Goal: Task Accomplishment & Management: Use online tool/utility

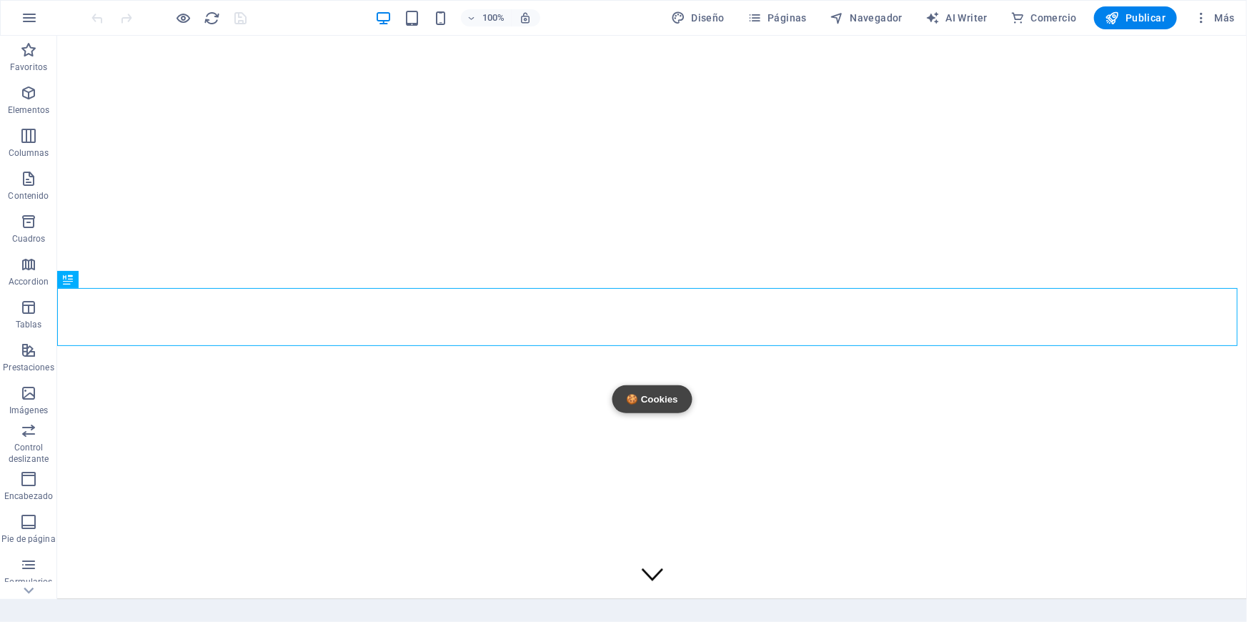
scroll to position [425, 0]
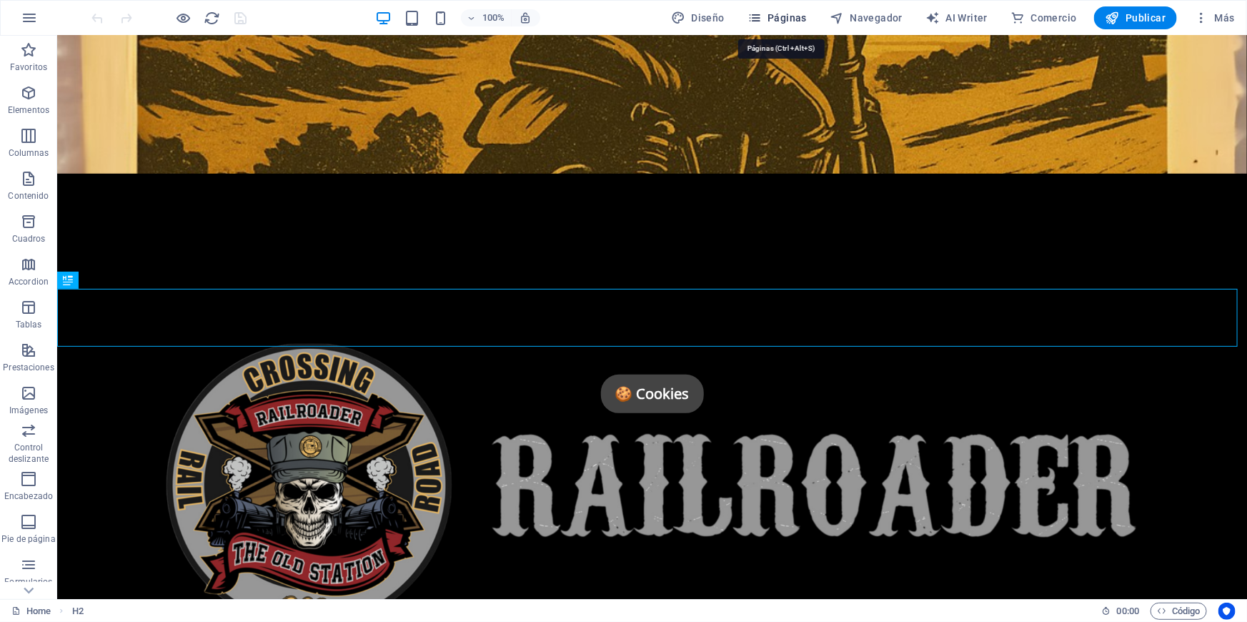
click at [794, 19] on span "Páginas" at bounding box center [776, 18] width 59 height 14
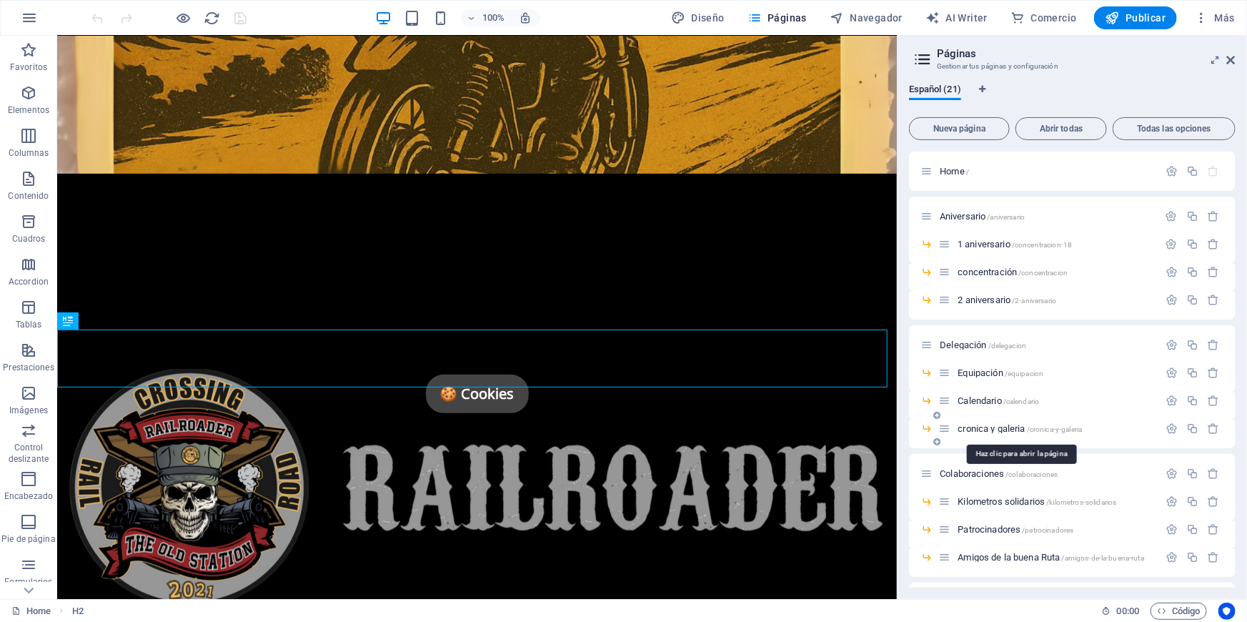
click at [988, 432] on span "cronica y galeria /cronica-y-galeria" at bounding box center [1019, 428] width 124 height 11
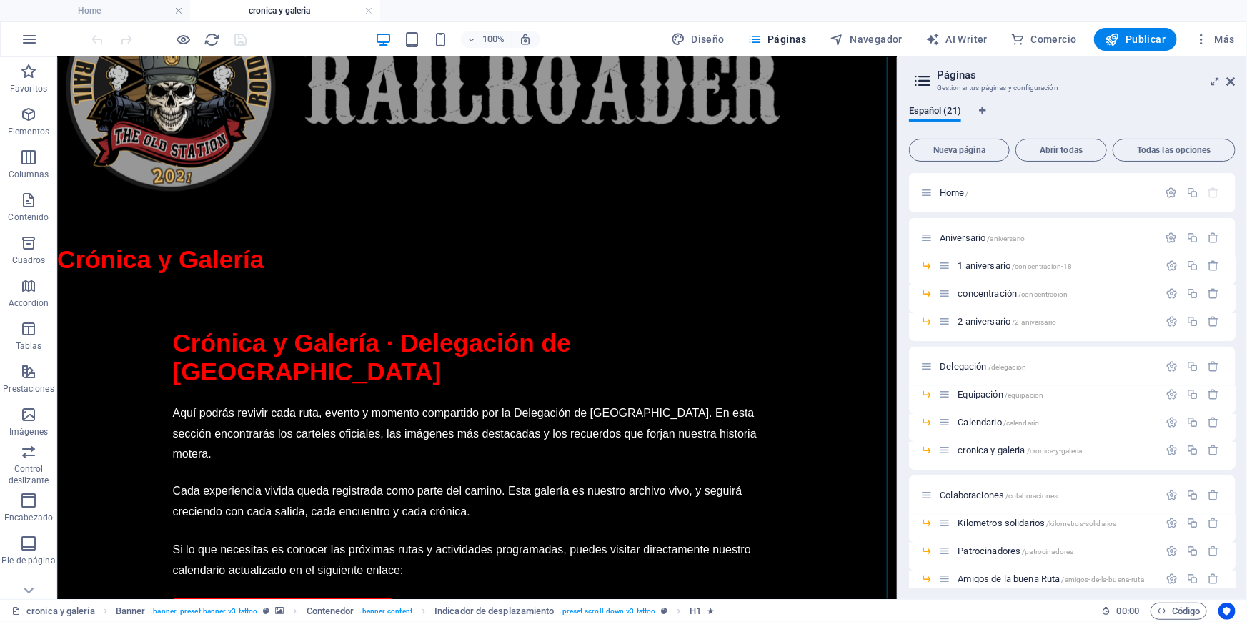
scroll to position [1039, 0]
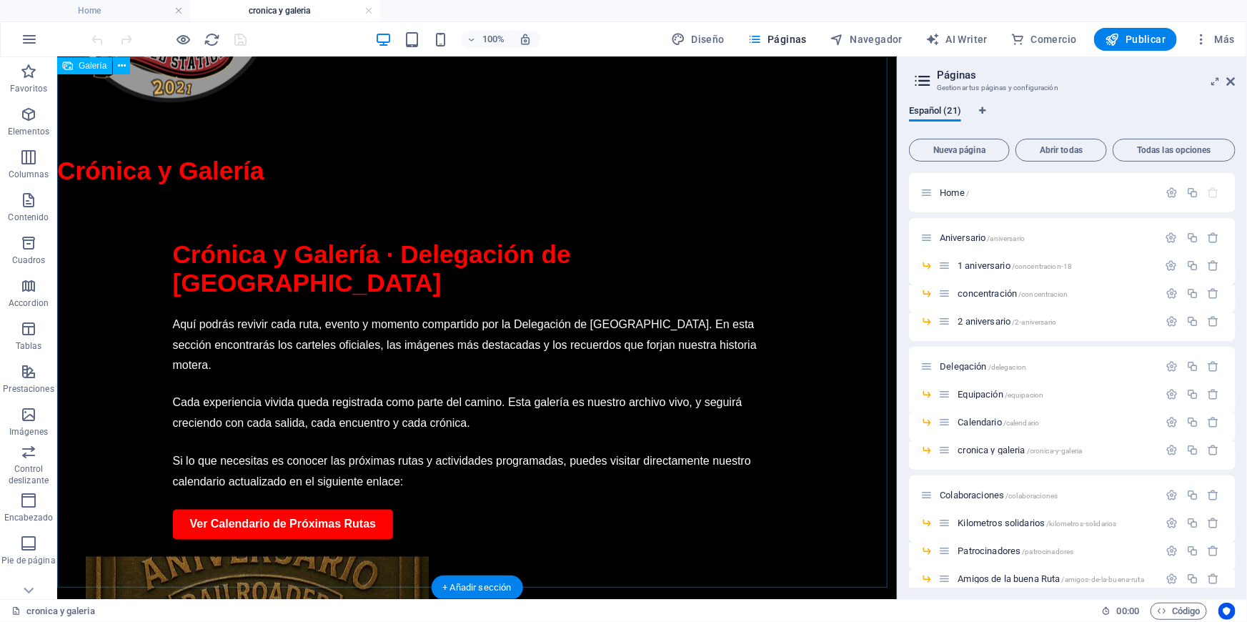
select select "4"
select select "%"
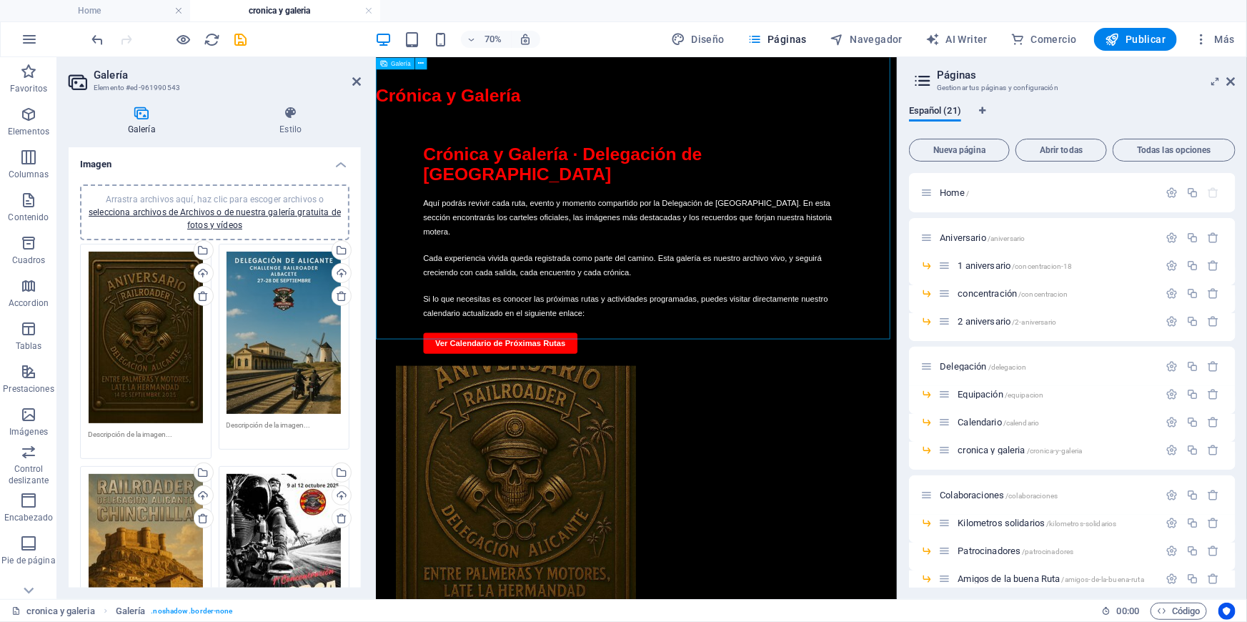
scroll to position [743, 0]
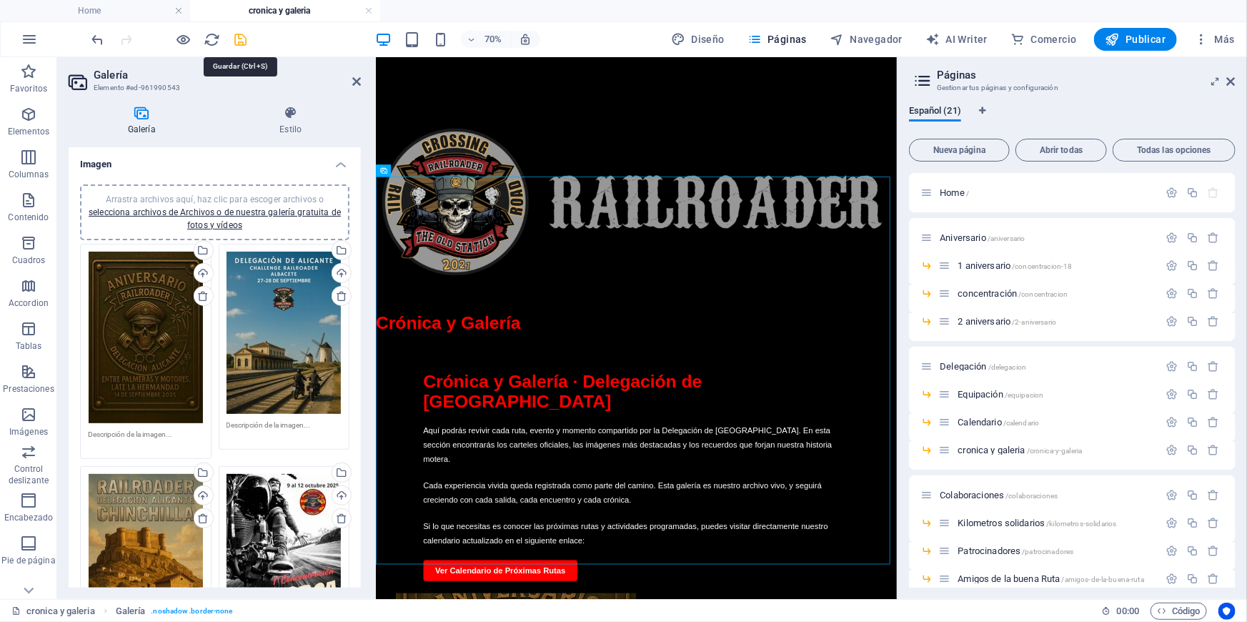
click at [234, 40] on icon "save" at bounding box center [241, 39] width 16 height 16
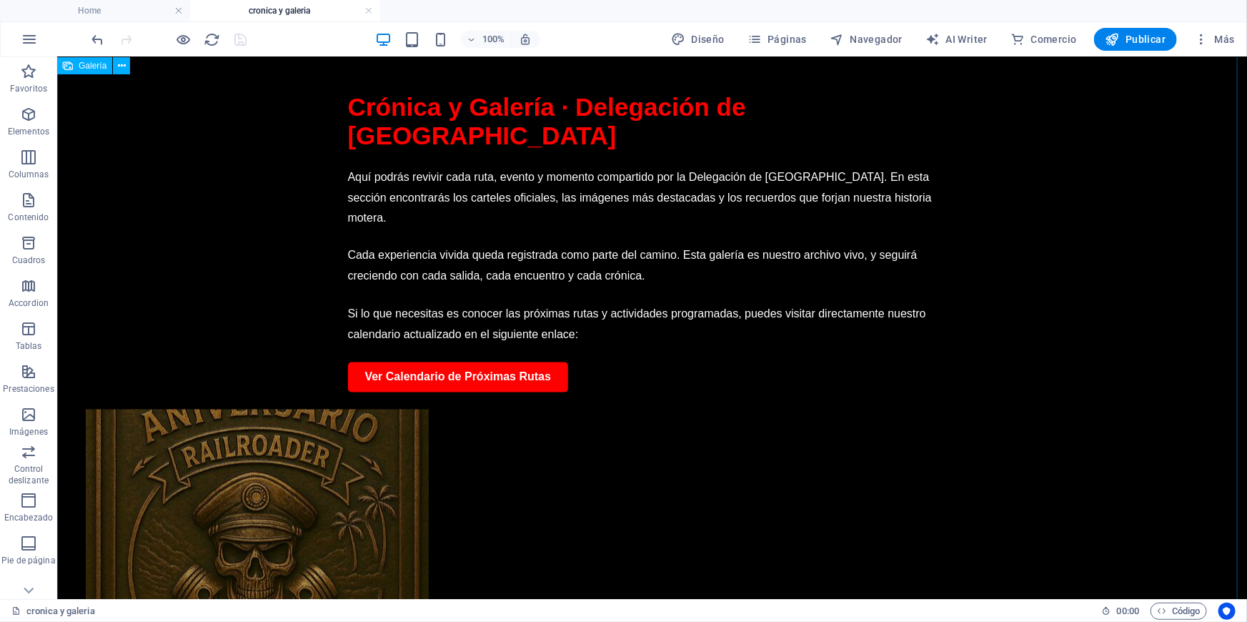
scroll to position [1209, 0]
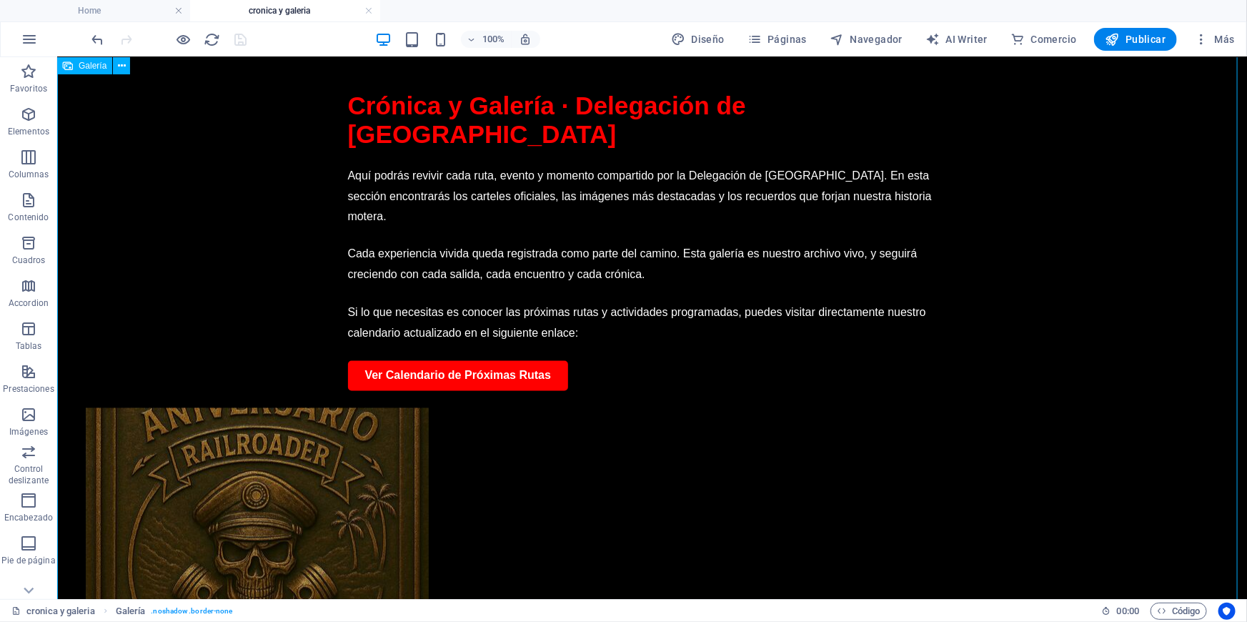
drag, startPoint x: 189, startPoint y: 278, endPoint x: 922, endPoint y: 264, distance: 733.9
drag, startPoint x: 922, startPoint y: 264, endPoint x: 256, endPoint y: 250, distance: 666.0
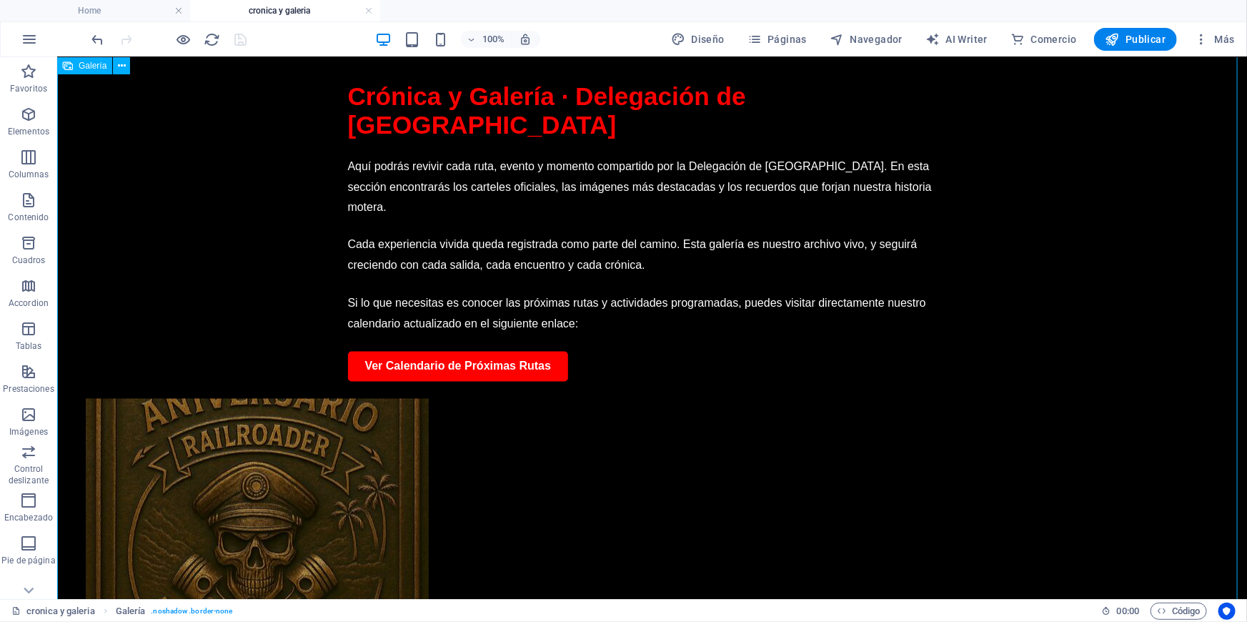
scroll to position [1240, 0]
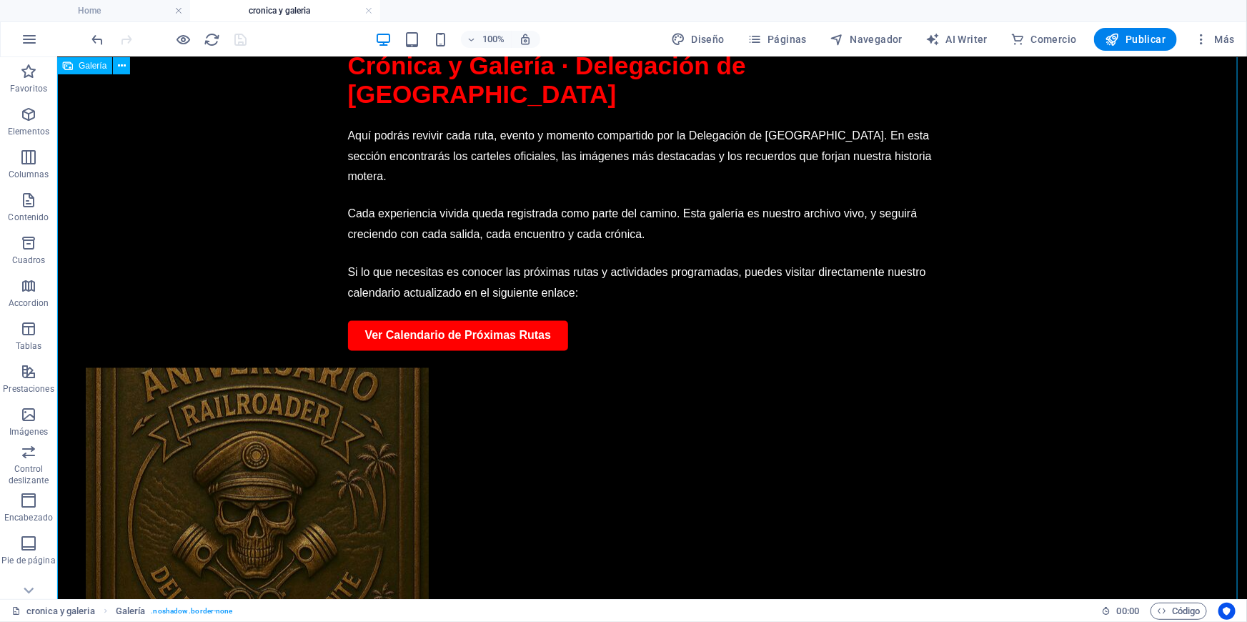
select select "4"
select select "%"
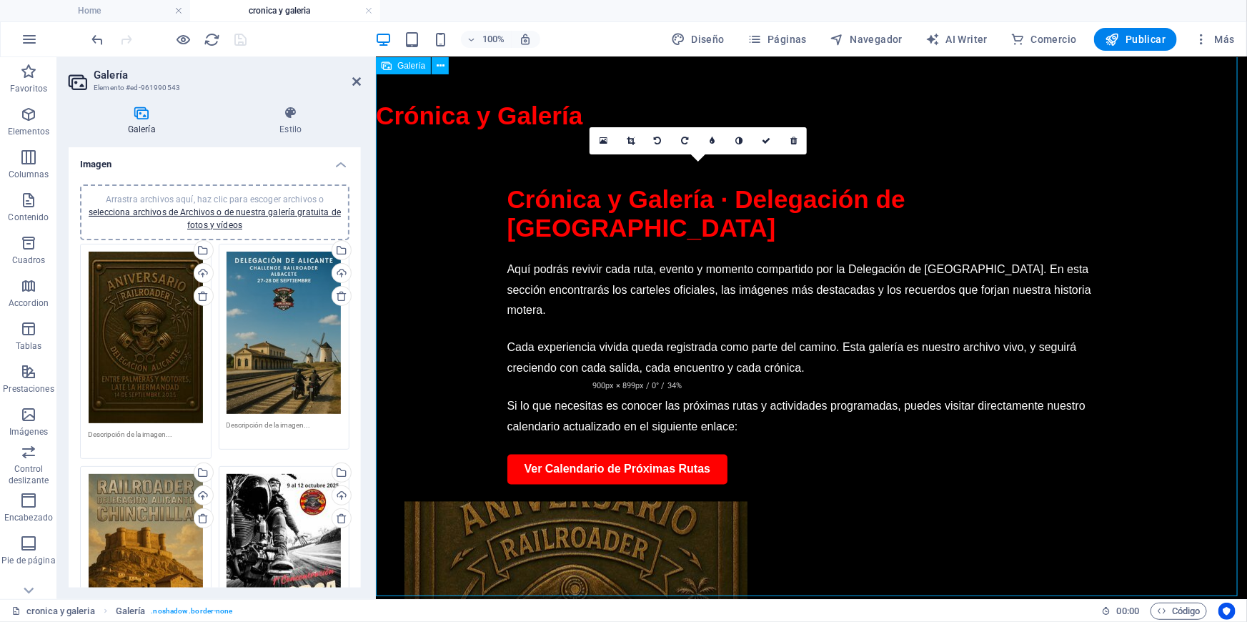
scroll to position [1045, 0]
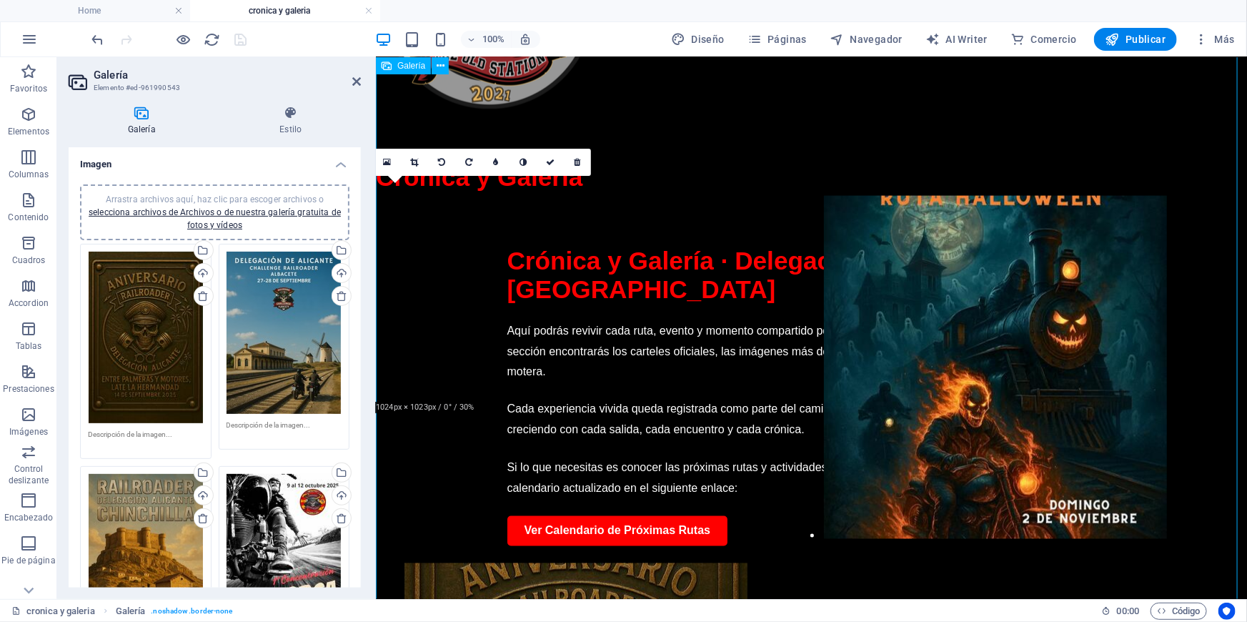
drag, startPoint x: 437, startPoint y: 307, endPoint x: 885, endPoint y: 316, distance: 448.1
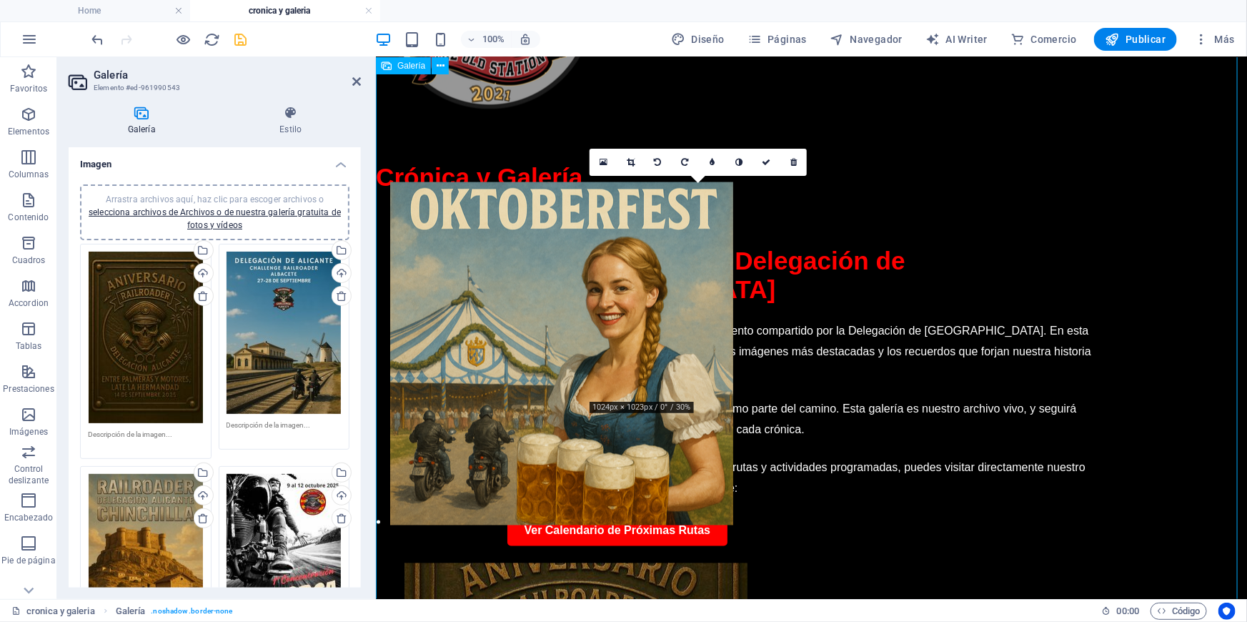
drag, startPoint x: 707, startPoint y: 316, endPoint x: 505, endPoint y: 312, distance: 202.2
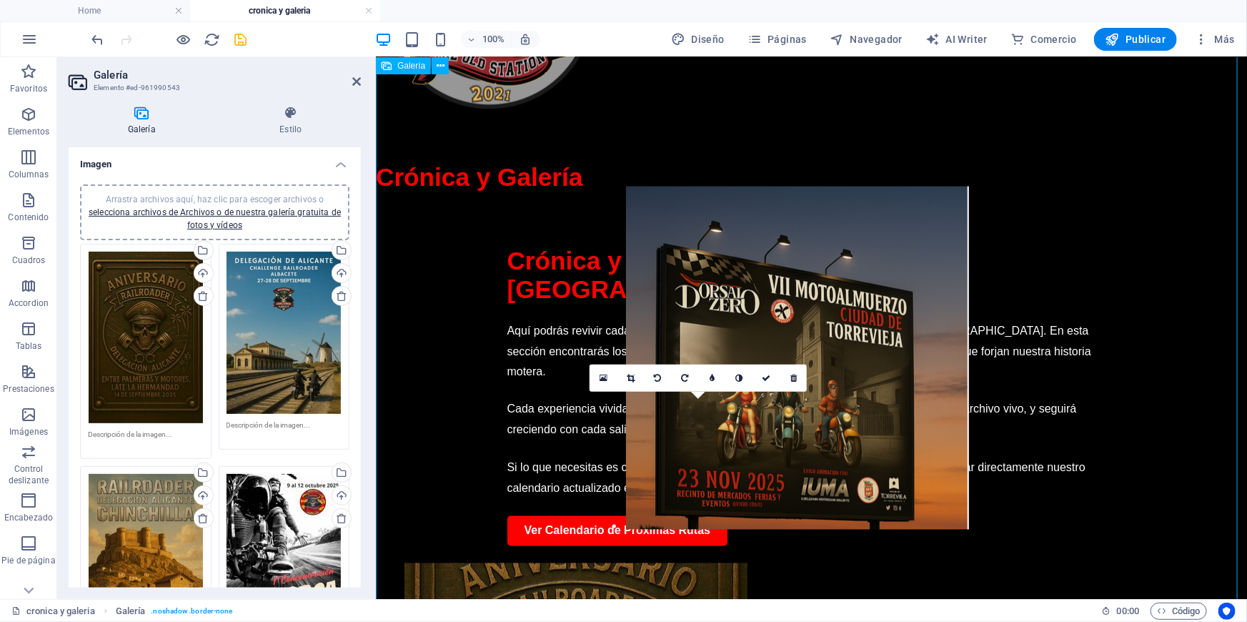
drag, startPoint x: 717, startPoint y: 498, endPoint x: 750, endPoint y: 281, distance: 219.8
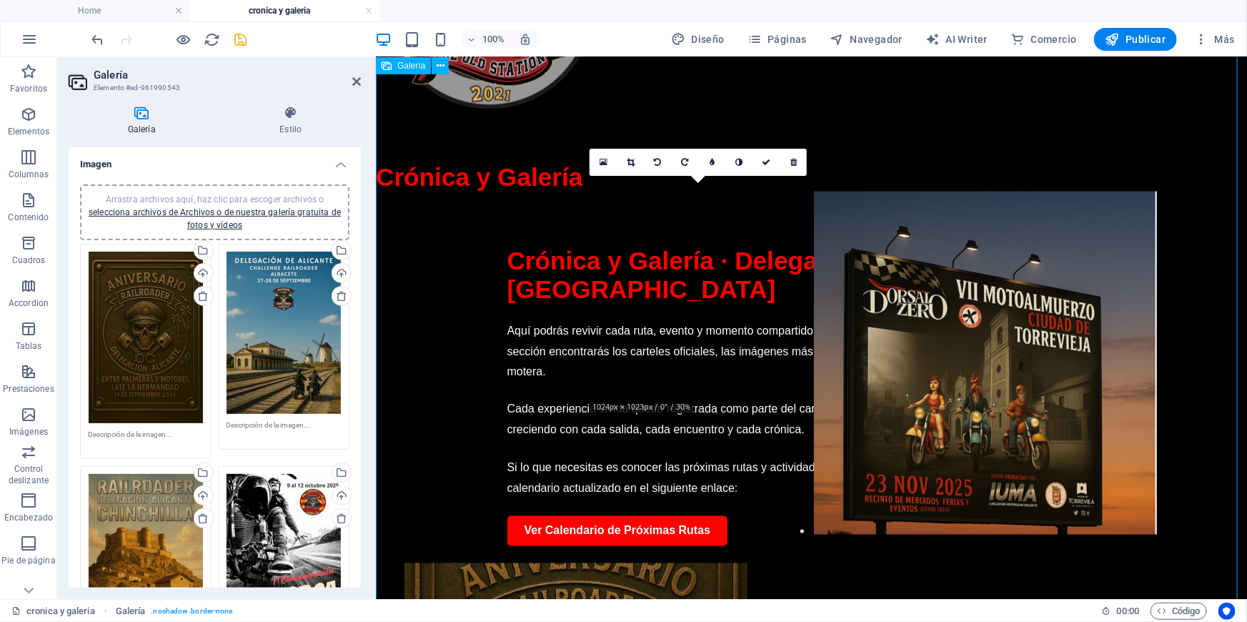
drag, startPoint x: 692, startPoint y: 280, endPoint x: 913, endPoint y: 285, distance: 221.5
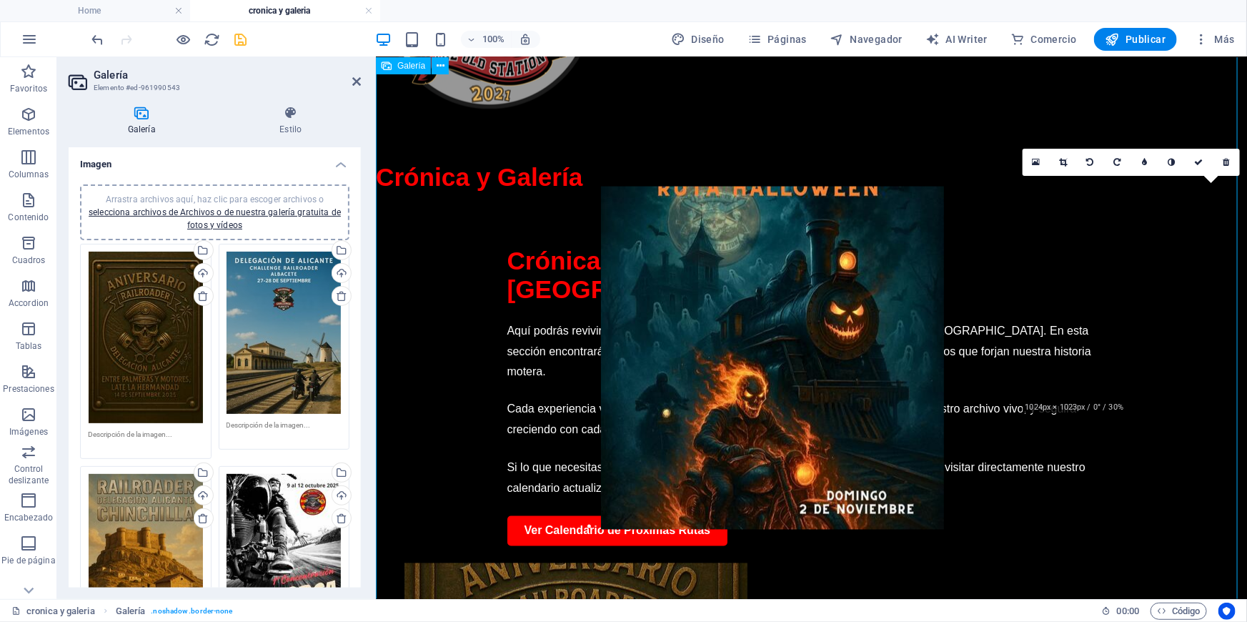
drag, startPoint x: 1145, startPoint y: 288, endPoint x: 720, endPoint y: 288, distance: 424.4
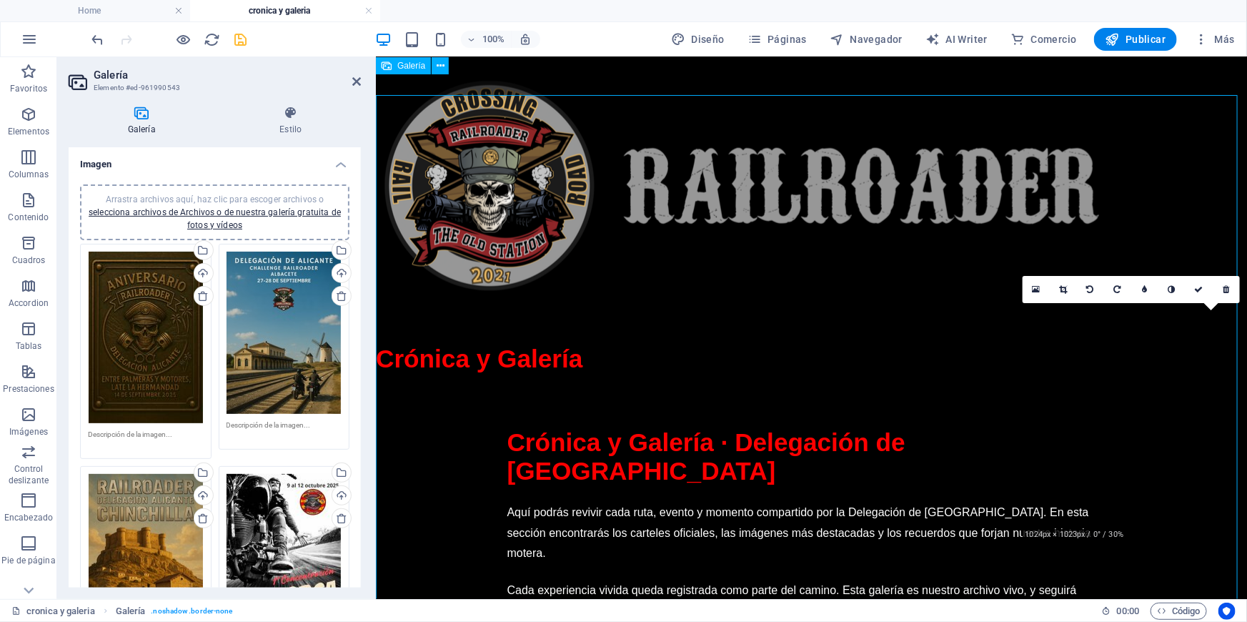
scroll to position [850, 0]
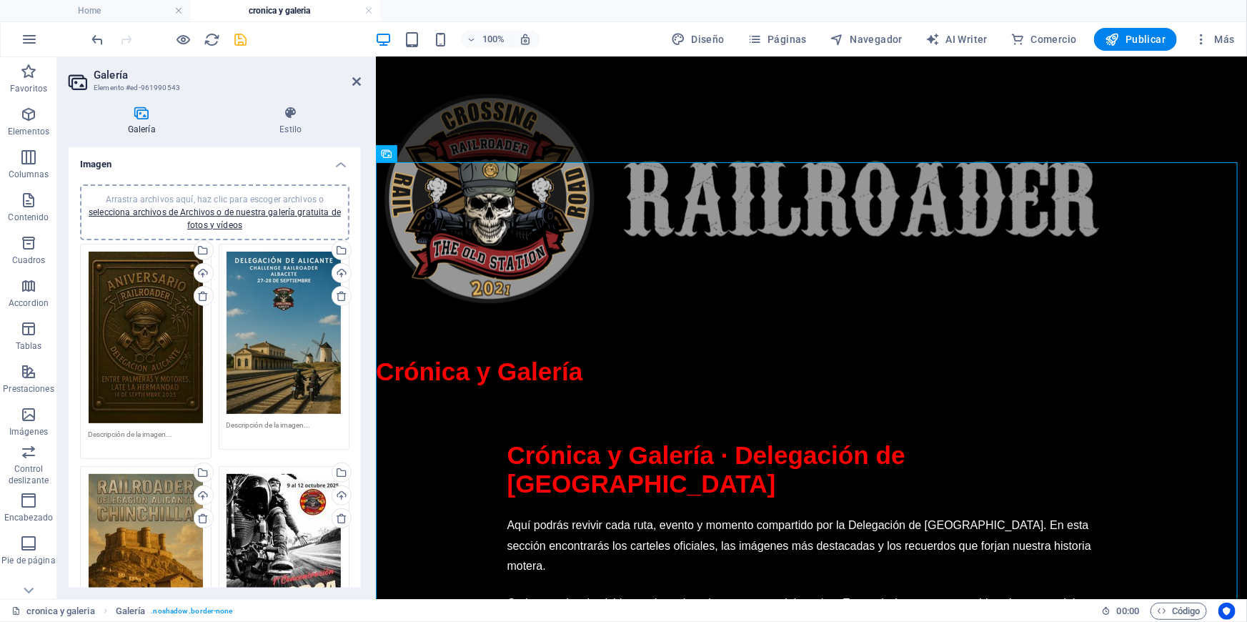
click at [246, 19] on li "cronica y galeria" at bounding box center [285, 10] width 190 height 21
click at [236, 45] on icon "save" at bounding box center [241, 39] width 16 height 16
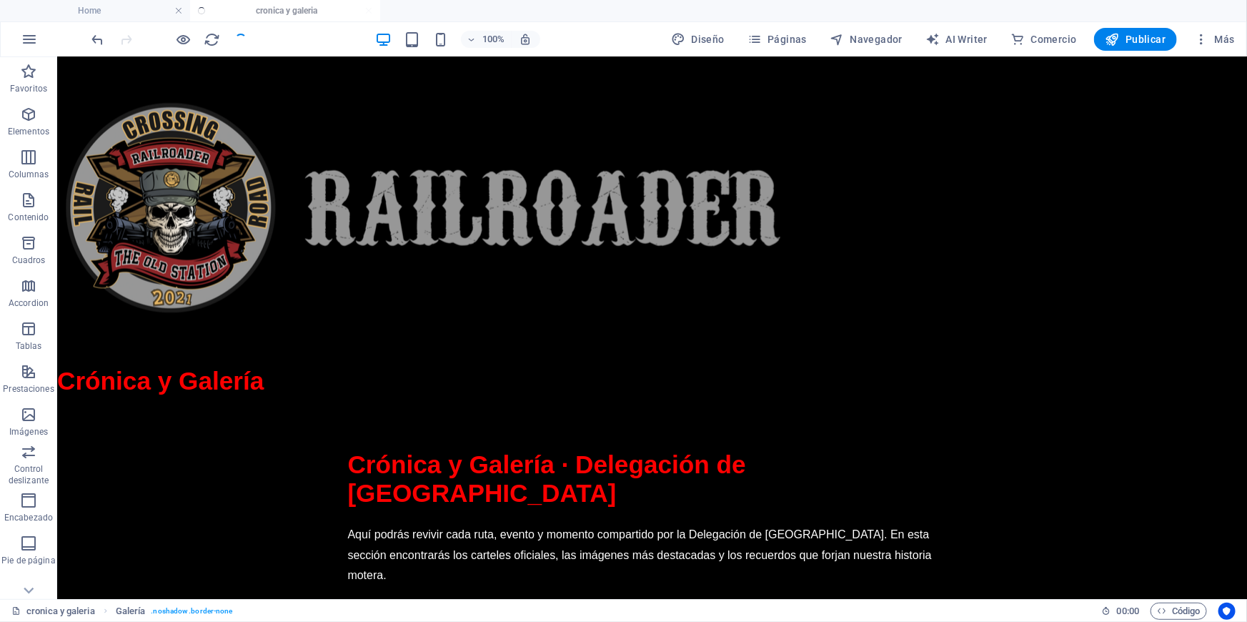
scroll to position [819, 0]
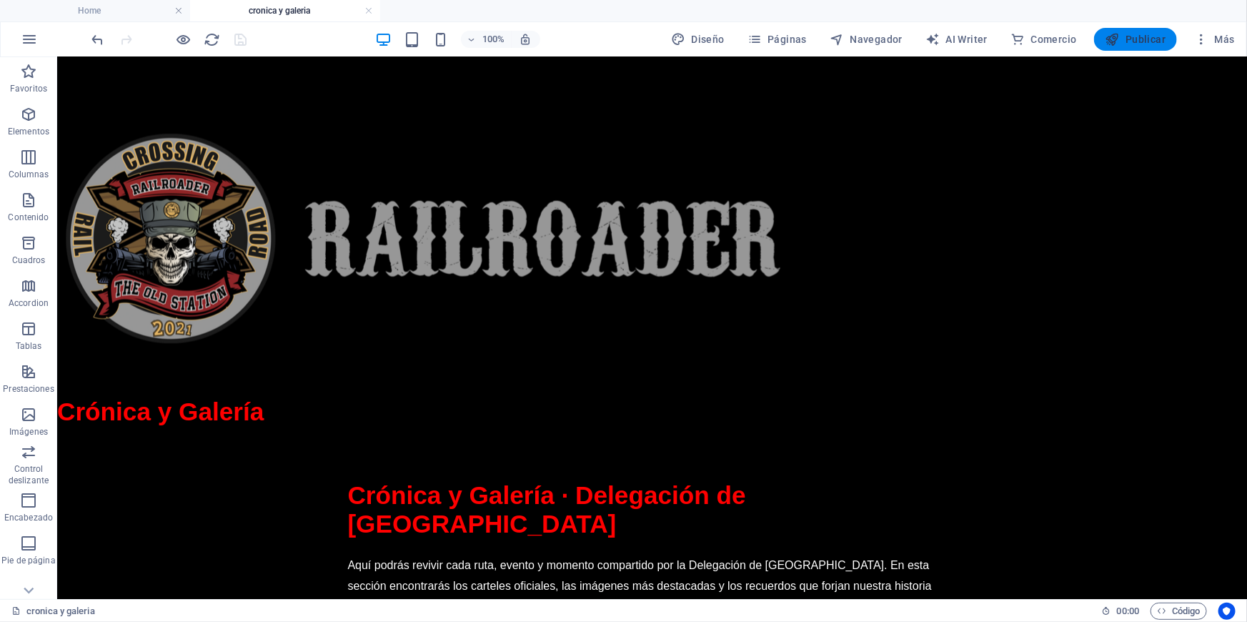
click at [1135, 40] on span "Publicar" at bounding box center [1135, 39] width 61 height 14
